Goal: Task Accomplishment & Management: Manage account settings

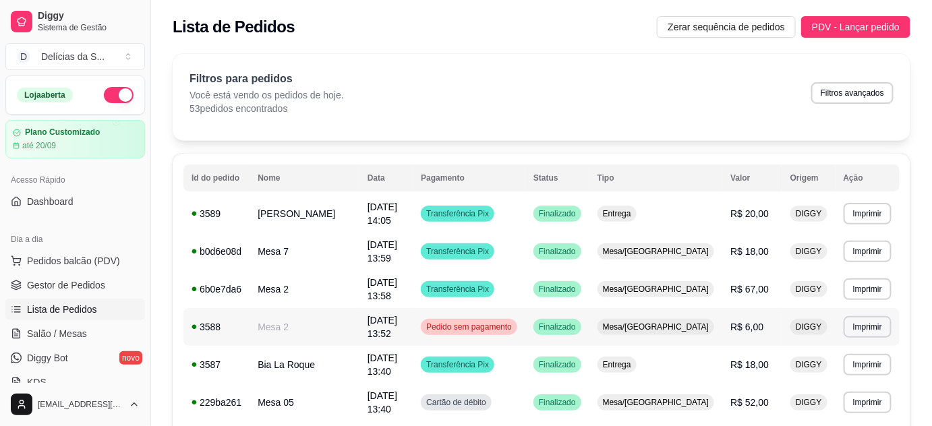
click at [285, 328] on td "Mesa 2" at bounding box center [304, 327] width 110 height 38
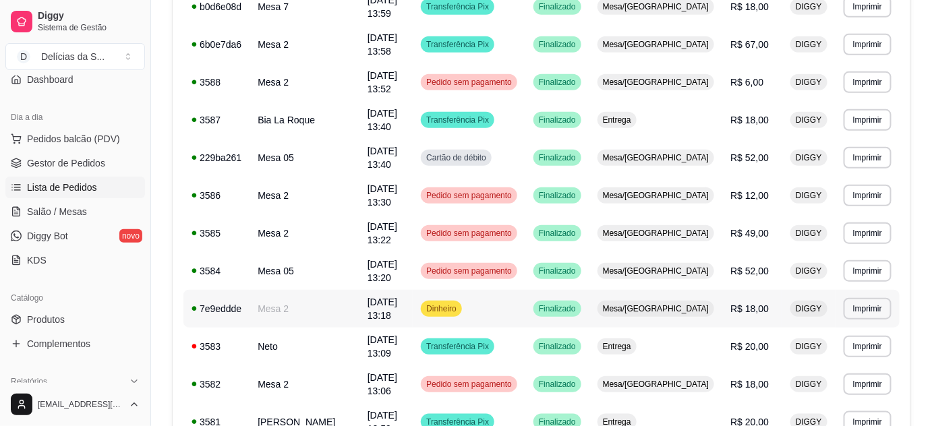
scroll to position [122, 0]
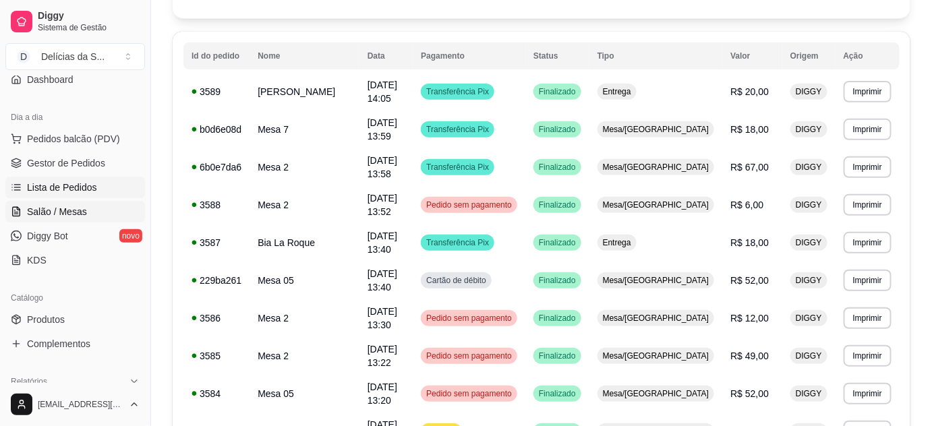
click at [68, 210] on span "Salão / Mesas" at bounding box center [57, 211] width 60 height 13
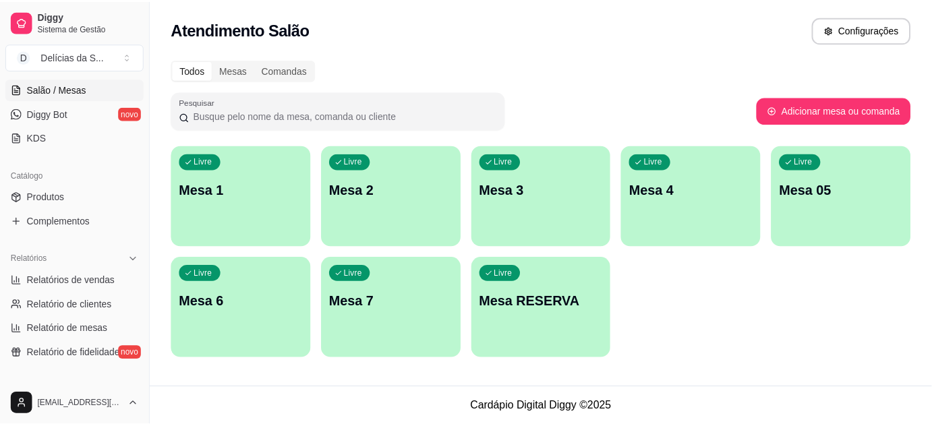
scroll to position [367, 0]
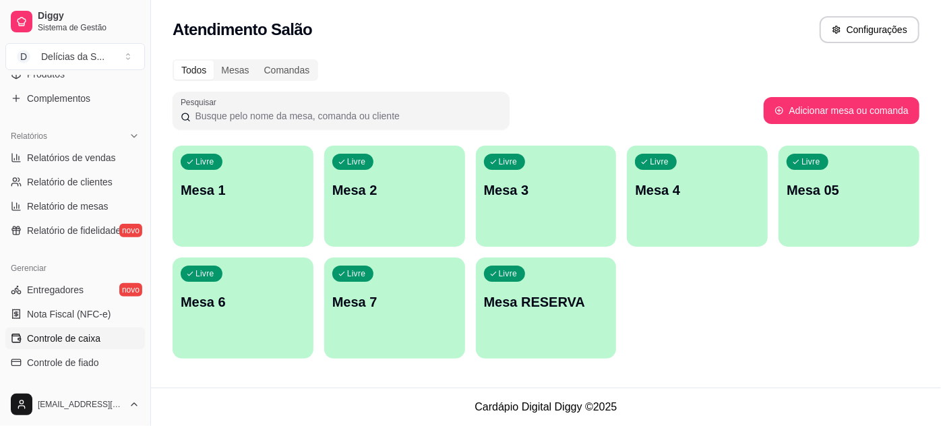
click at [85, 337] on span "Controle de caixa" at bounding box center [63, 338] width 73 height 13
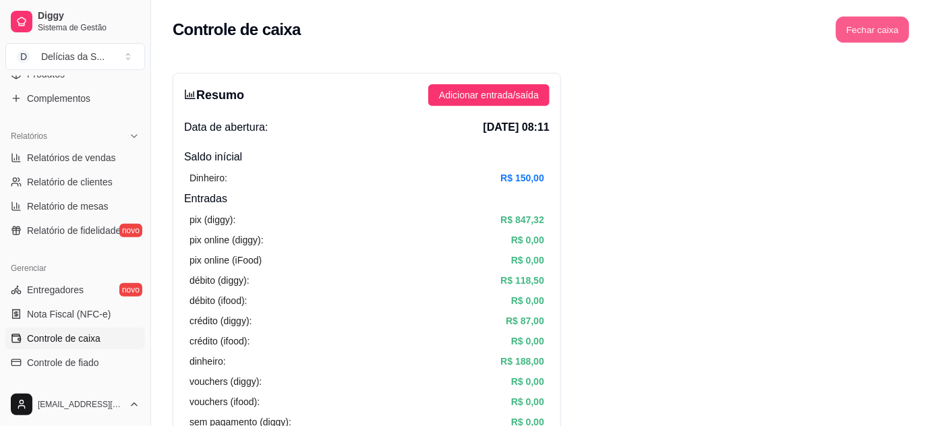
click at [889, 30] on button "Fechar caixa" at bounding box center [872, 30] width 73 height 26
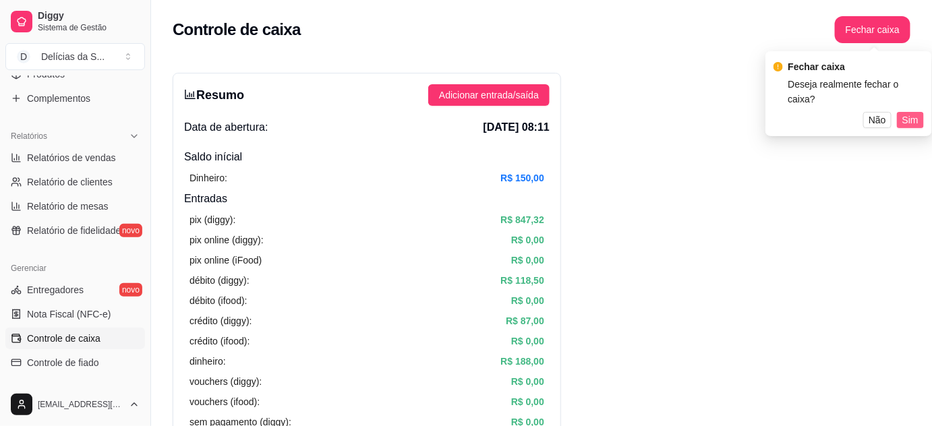
click at [910, 113] on span "Sim" at bounding box center [910, 120] width 16 height 15
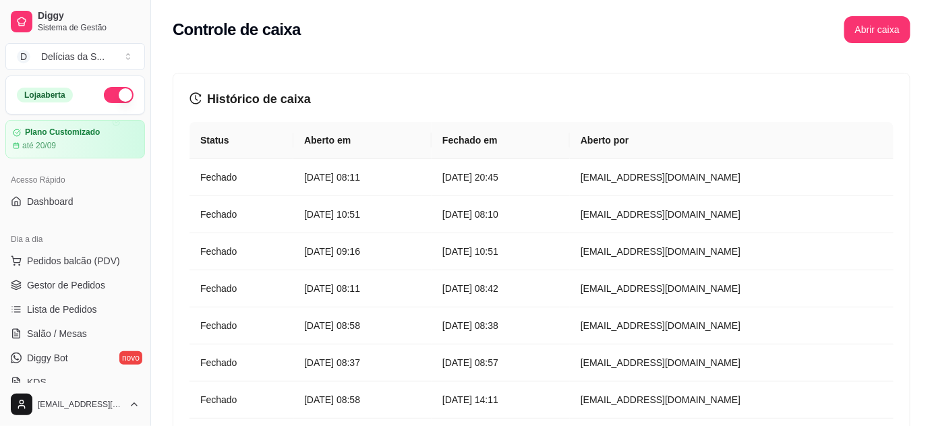
scroll to position [122, 0]
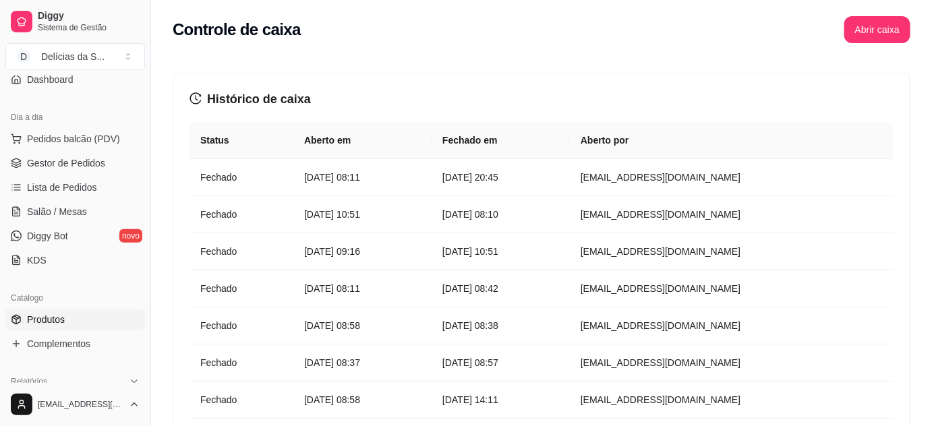
click at [59, 313] on span "Produtos" at bounding box center [46, 319] width 38 height 13
